Goal: Transaction & Acquisition: Purchase product/service

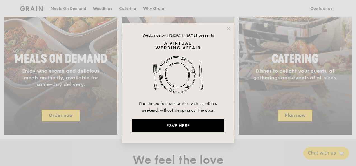
click at [87, 8] on div "Weddings by [PERSON_NAME] presents Plan the perfect celebration with us, all in…" at bounding box center [178, 83] width 356 height 166
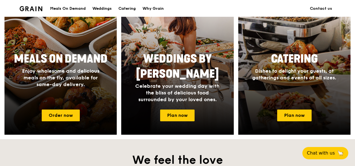
click at [79, 10] on div "Meals On Demand" at bounding box center [68, 8] width 36 height 17
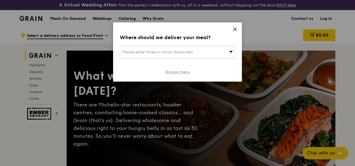
click at [169, 73] on link "Browse menu" at bounding box center [177, 72] width 24 height 6
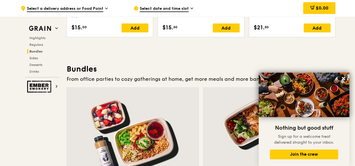
scroll to position [839, 0]
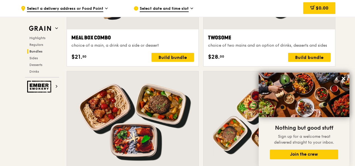
scroll to position [1007, 0]
